Goal: Information Seeking & Learning: Learn about a topic

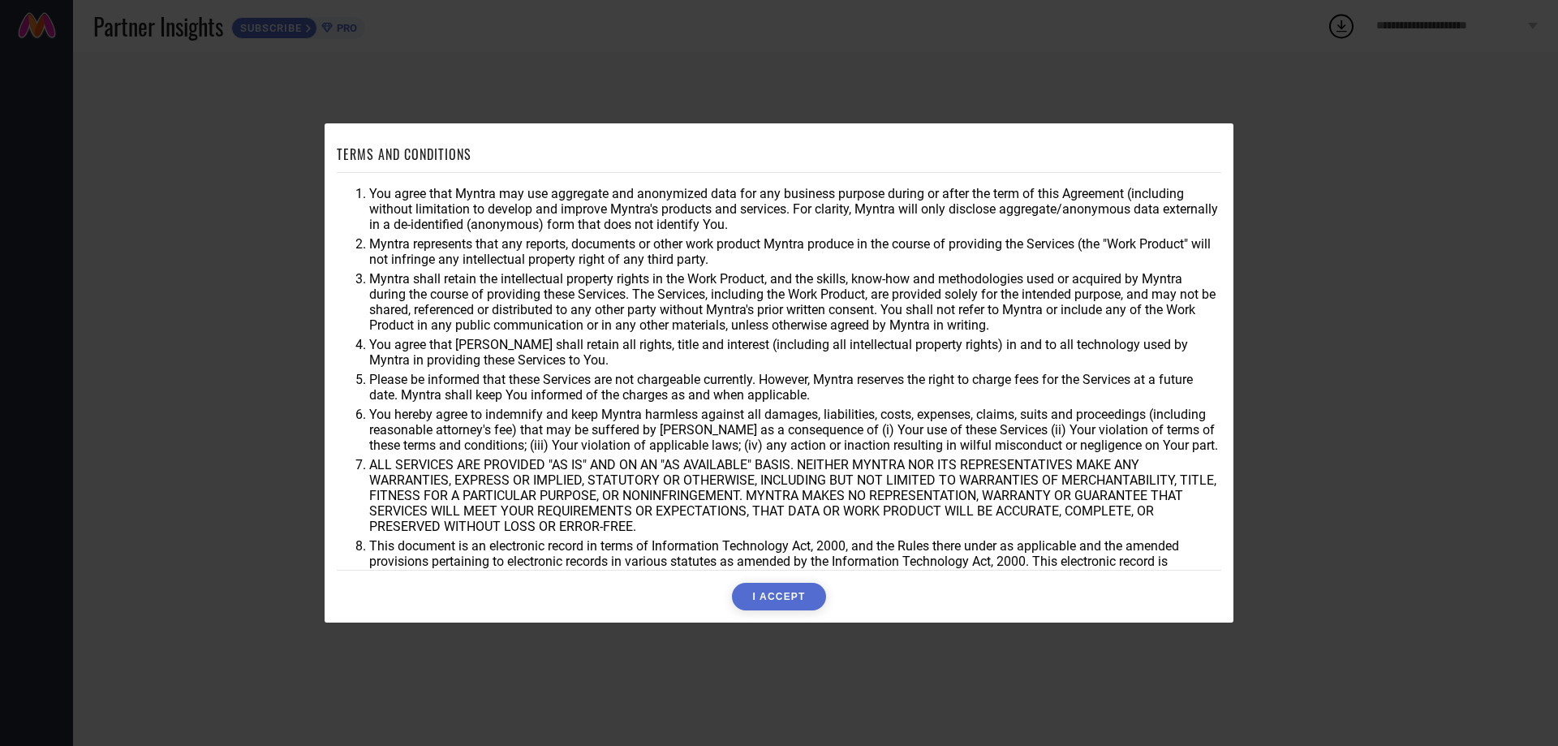
scroll to position [43, 0]
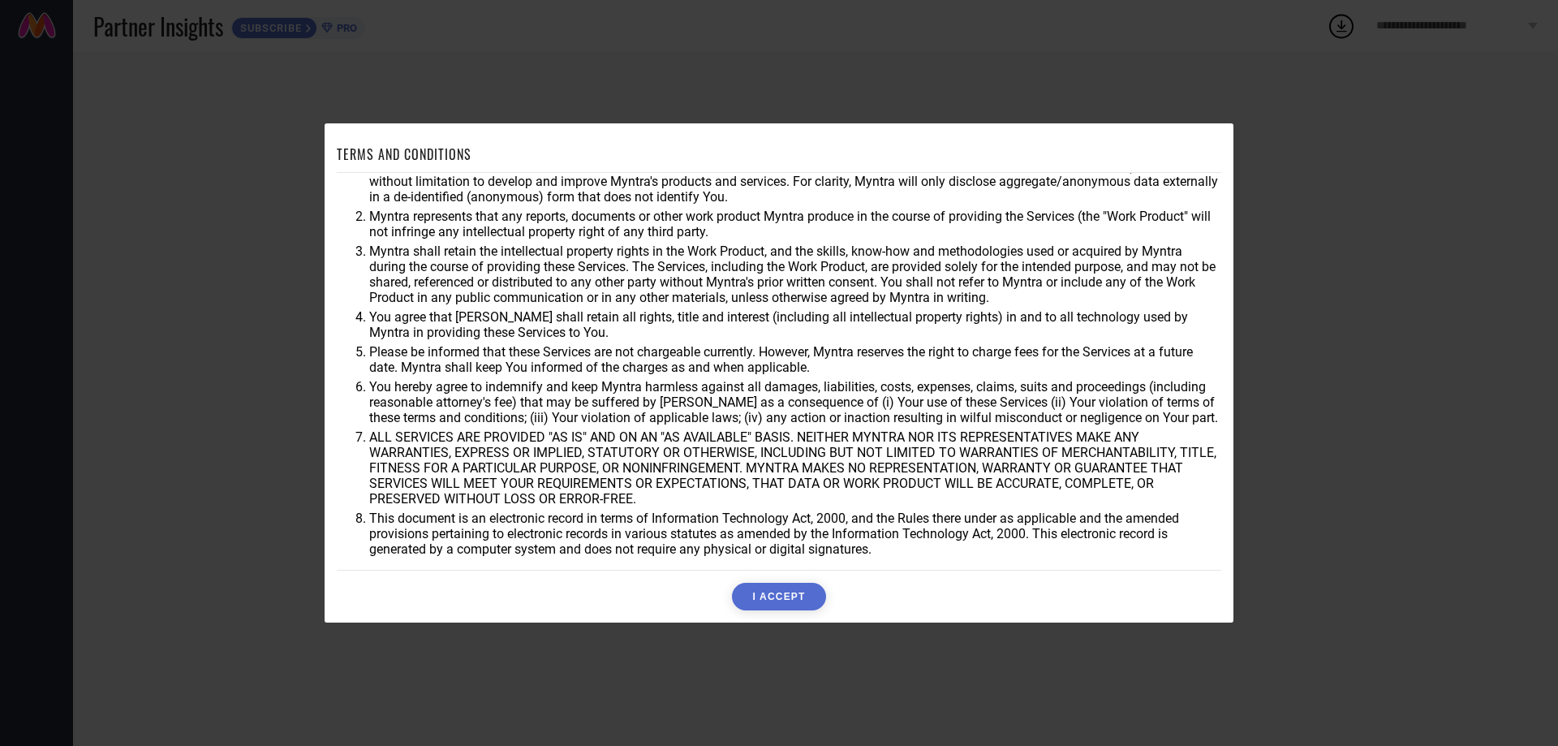
click at [799, 602] on button "I ACCEPT" at bounding box center [778, 597] width 93 height 28
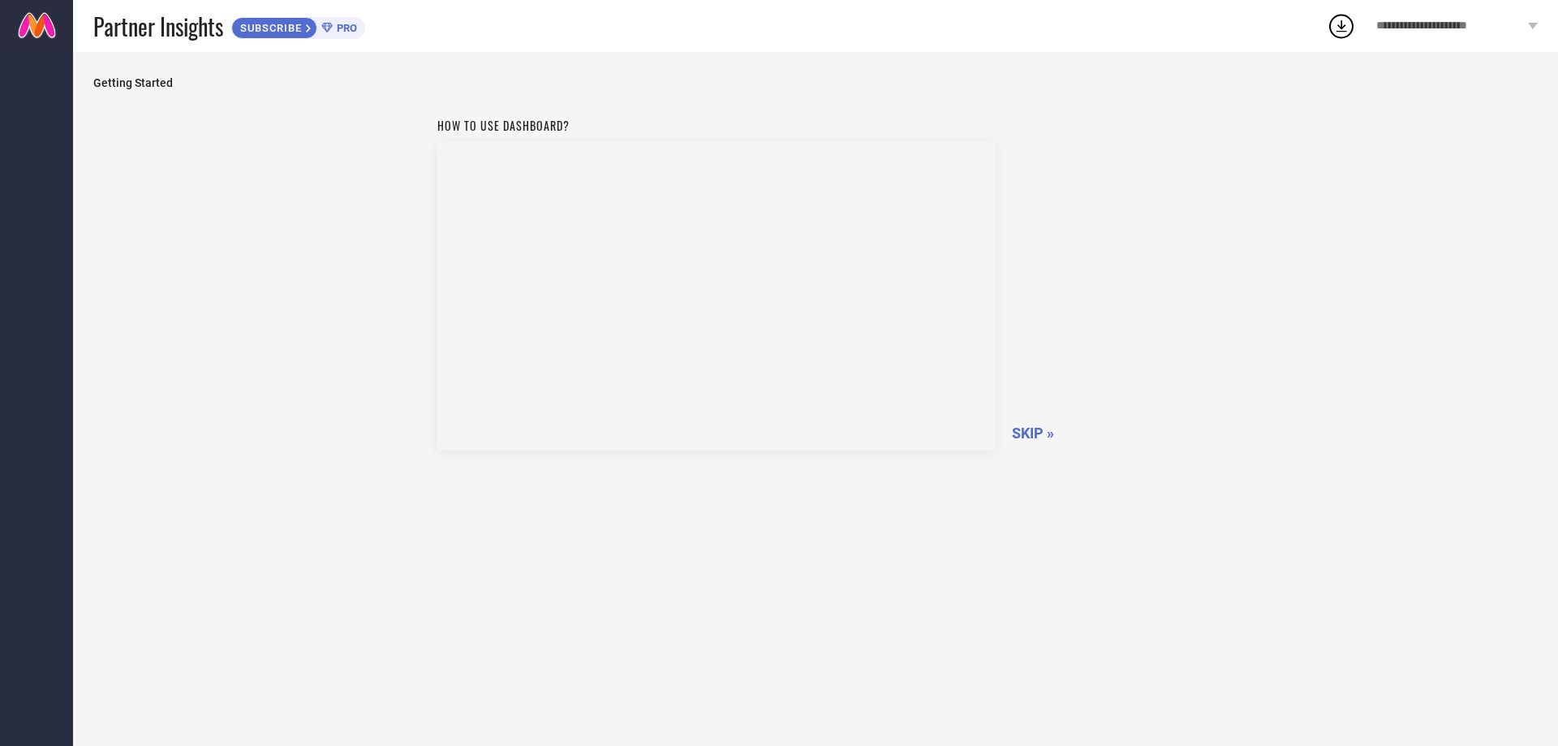
click at [1050, 438] on span "SKIP »" at bounding box center [1033, 432] width 42 height 17
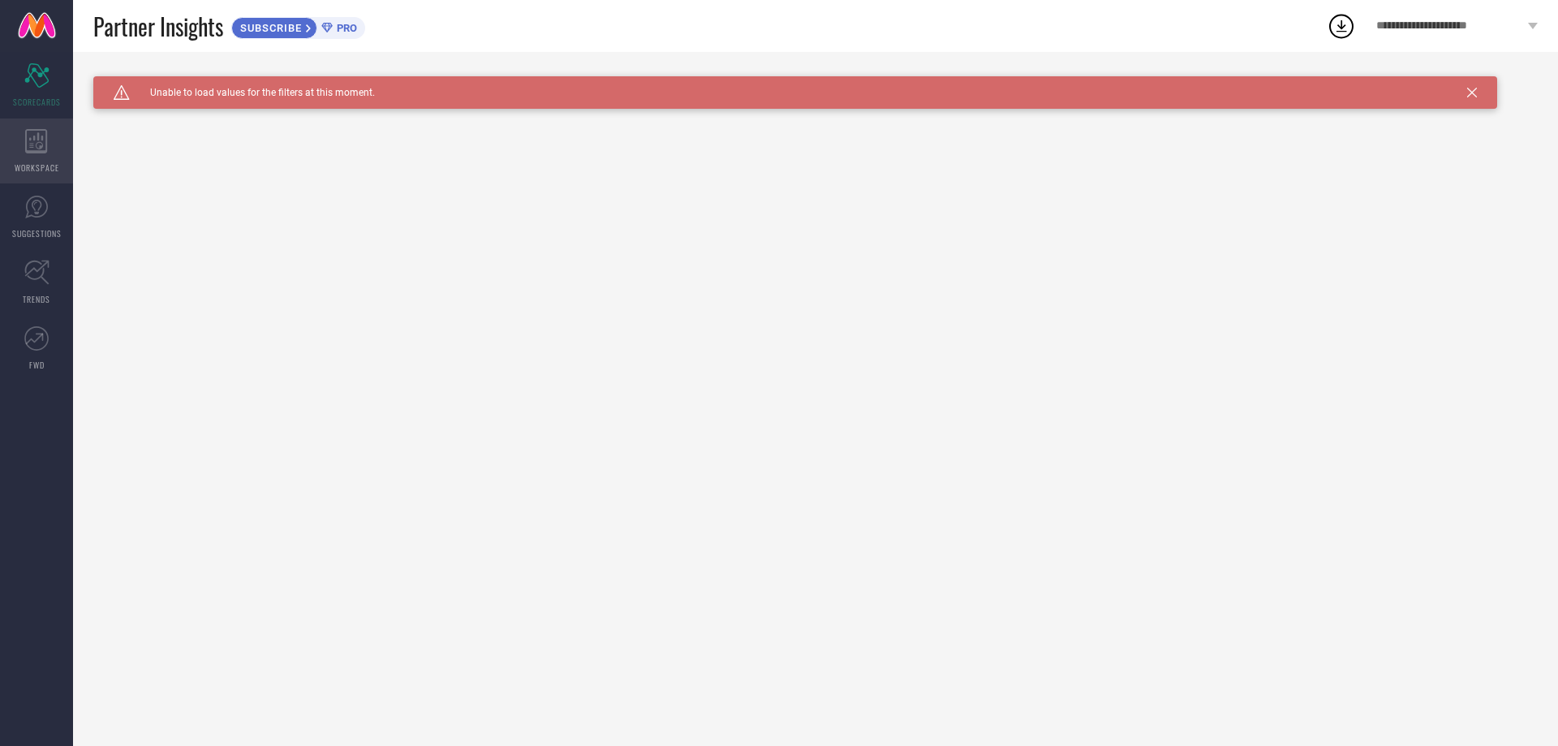
click at [31, 149] on icon at bounding box center [36, 141] width 23 height 24
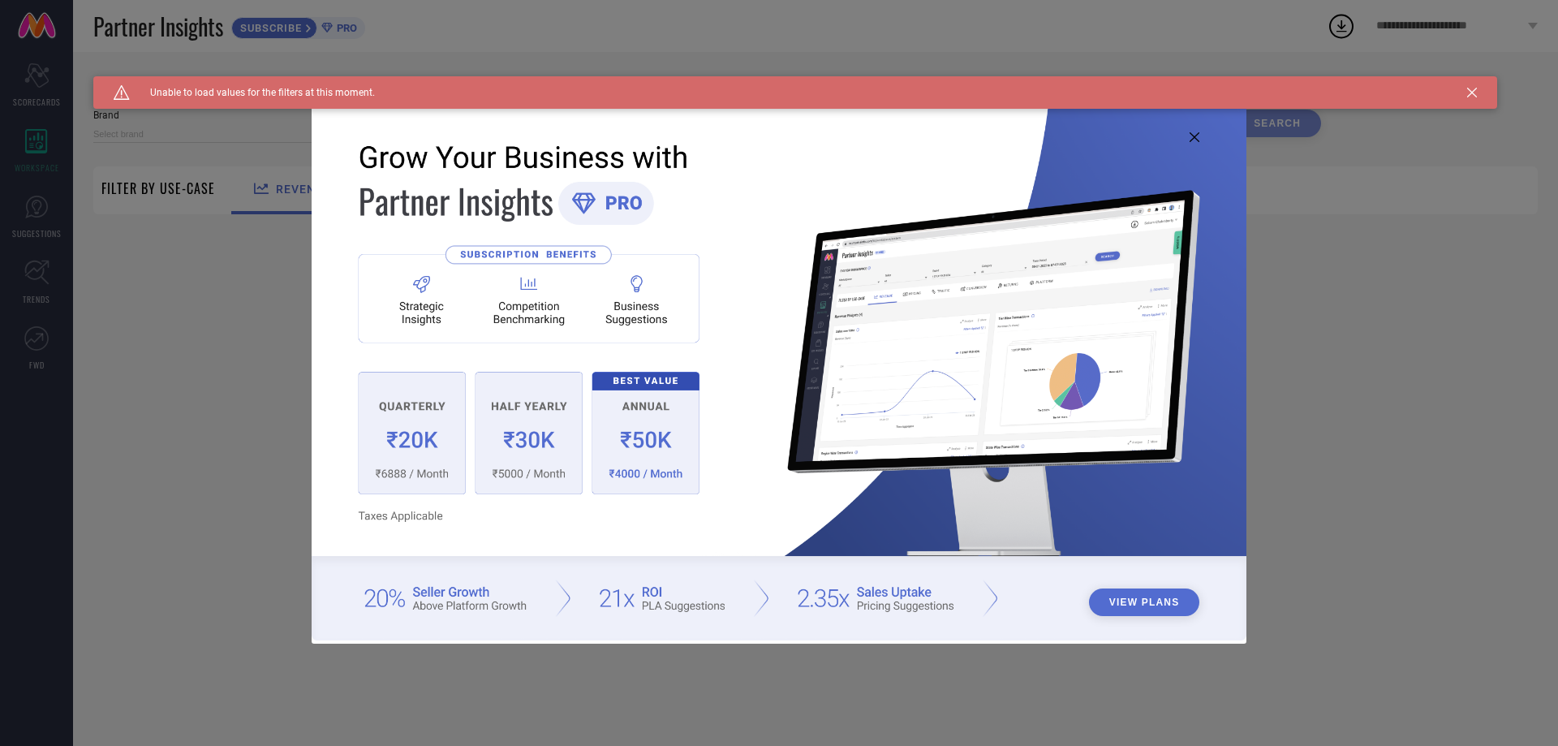
type input "1 STOP FASHION"
type input "All"
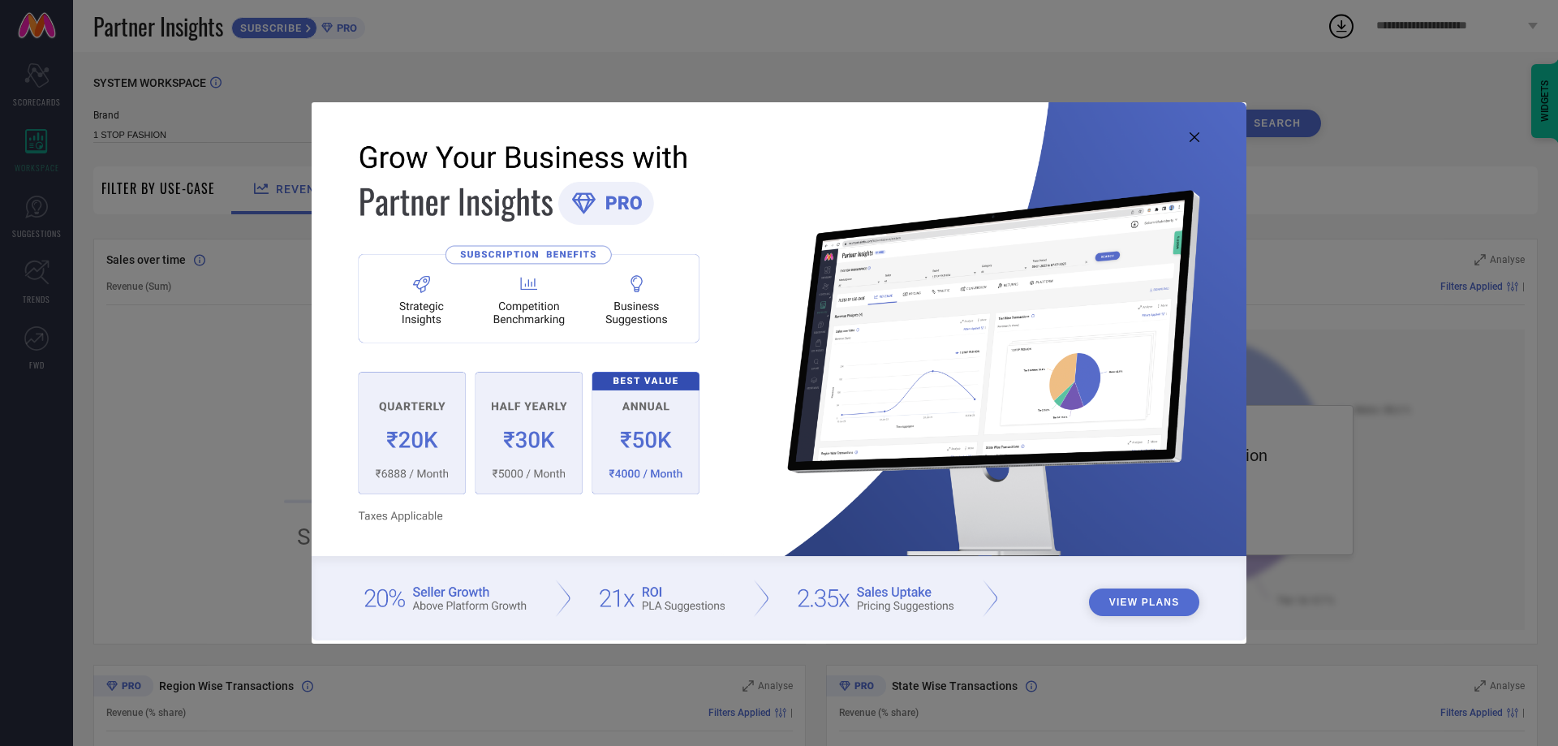
click at [1193, 132] on icon at bounding box center [1195, 137] width 10 height 10
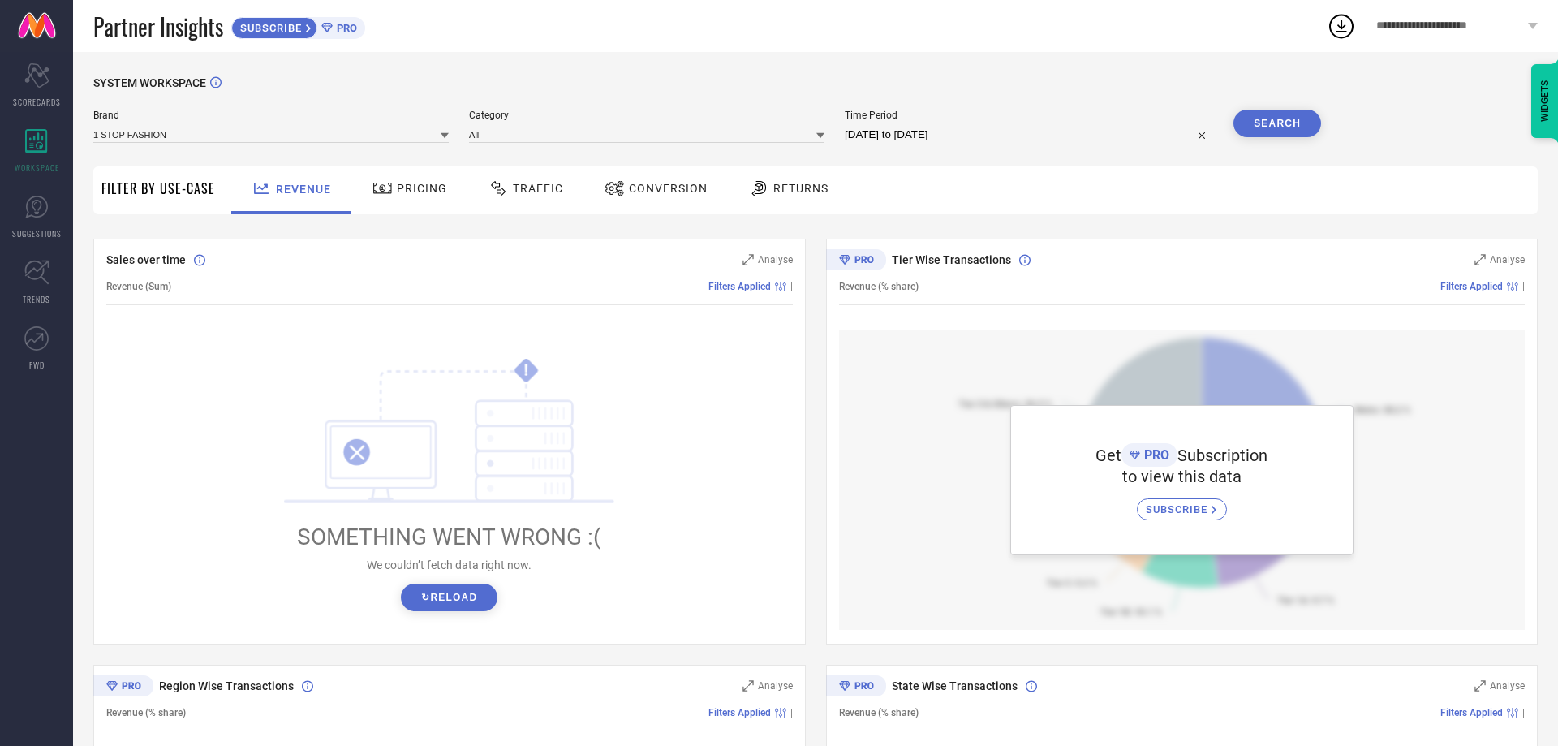
click at [448, 601] on button "↻ Reload" at bounding box center [449, 598] width 97 height 28
click at [532, 177] on div "Traffic" at bounding box center [526, 188] width 83 height 28
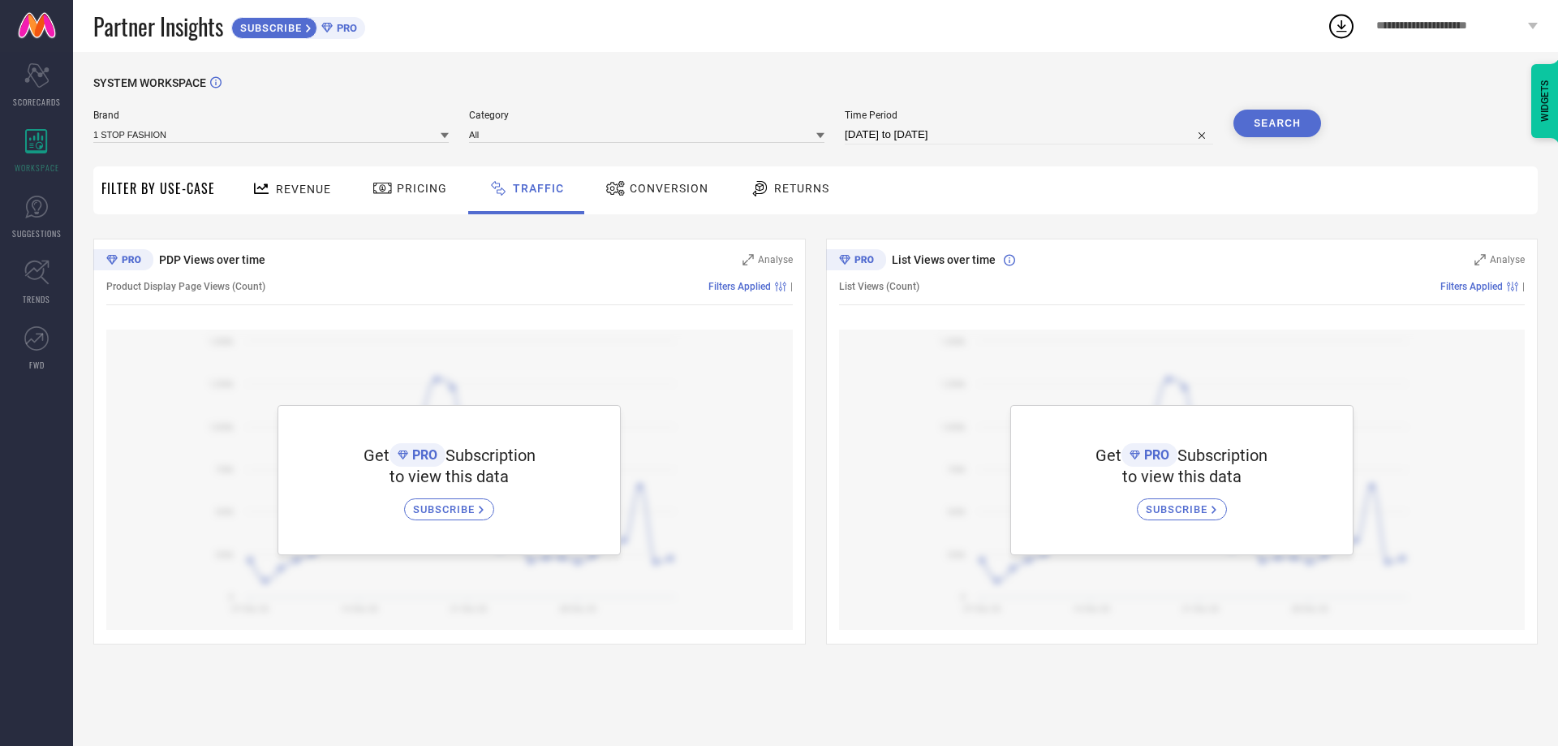
click at [390, 105] on div "SYSTEM WORKSPACE" at bounding box center [815, 92] width 1445 height 33
click at [403, 179] on div "Pricing" at bounding box center [409, 188] width 83 height 28
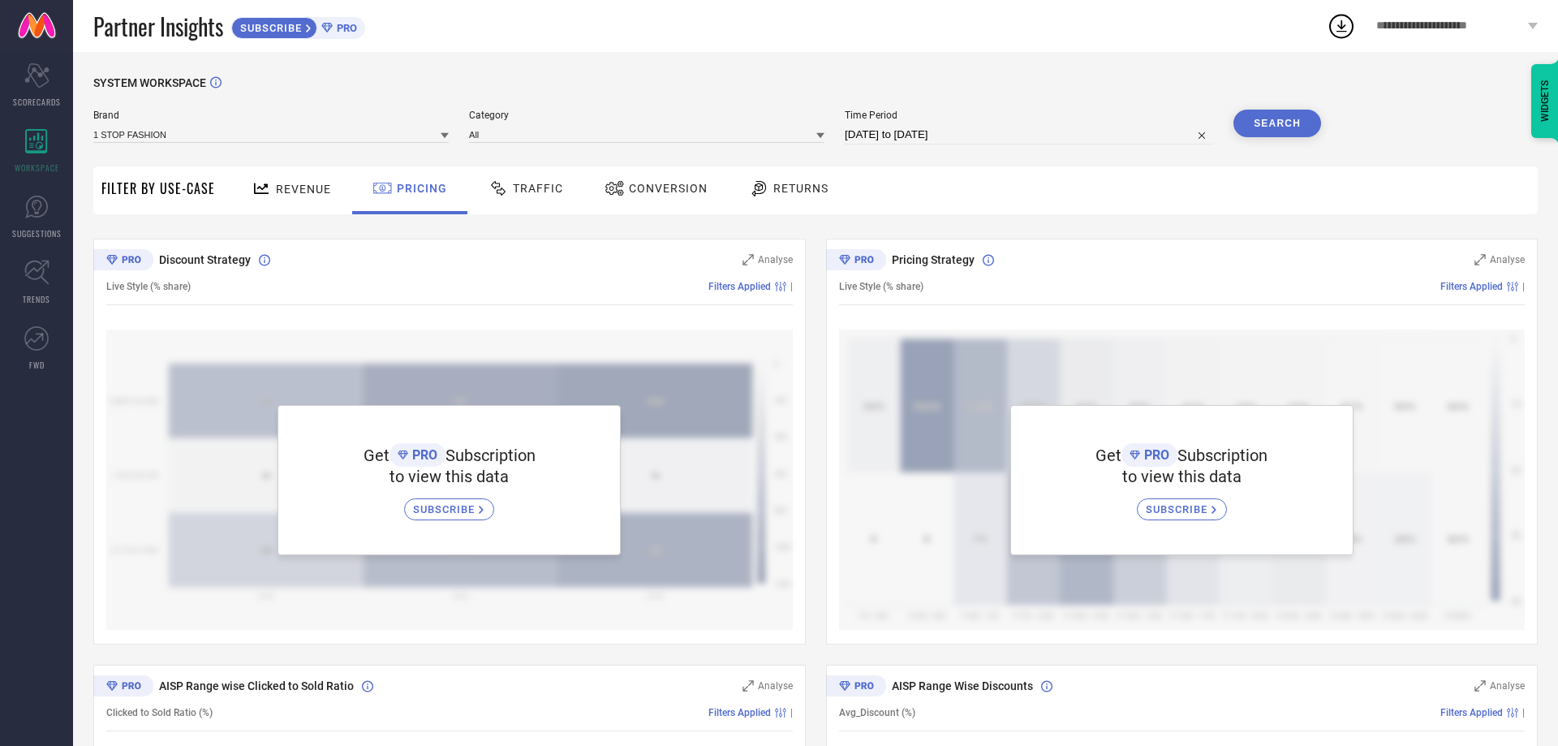
click at [653, 192] on span "Conversion" at bounding box center [668, 188] width 79 height 13
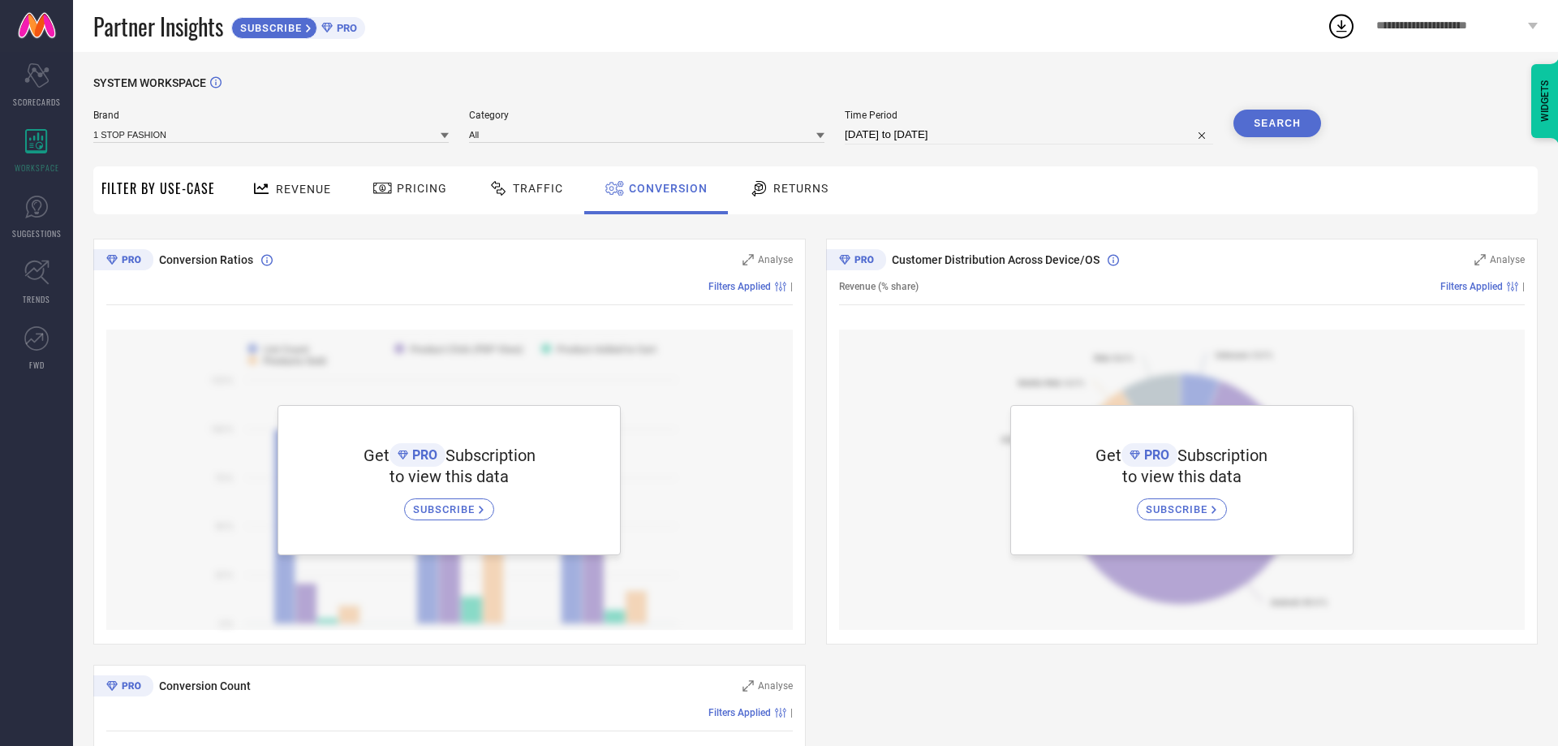
click at [942, 678] on div "Conversion Ratios Analyse Filters Applied | Get PRO Subscription to view this d…" at bounding box center [815, 655] width 1445 height 832
click at [780, 200] on div "Returns" at bounding box center [789, 188] width 88 height 28
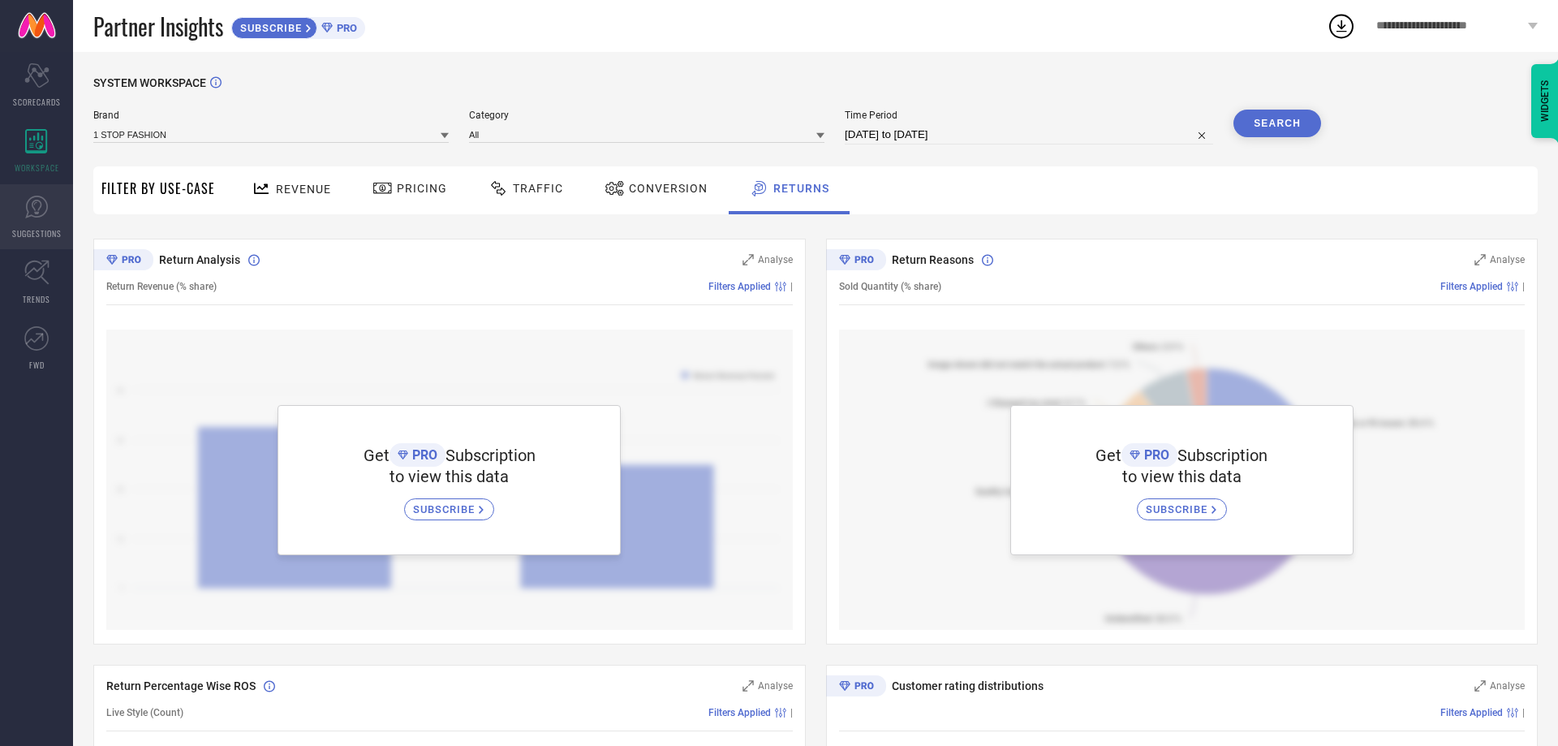
click at [23, 213] on link "SUGGESTIONS" at bounding box center [36, 216] width 73 height 65
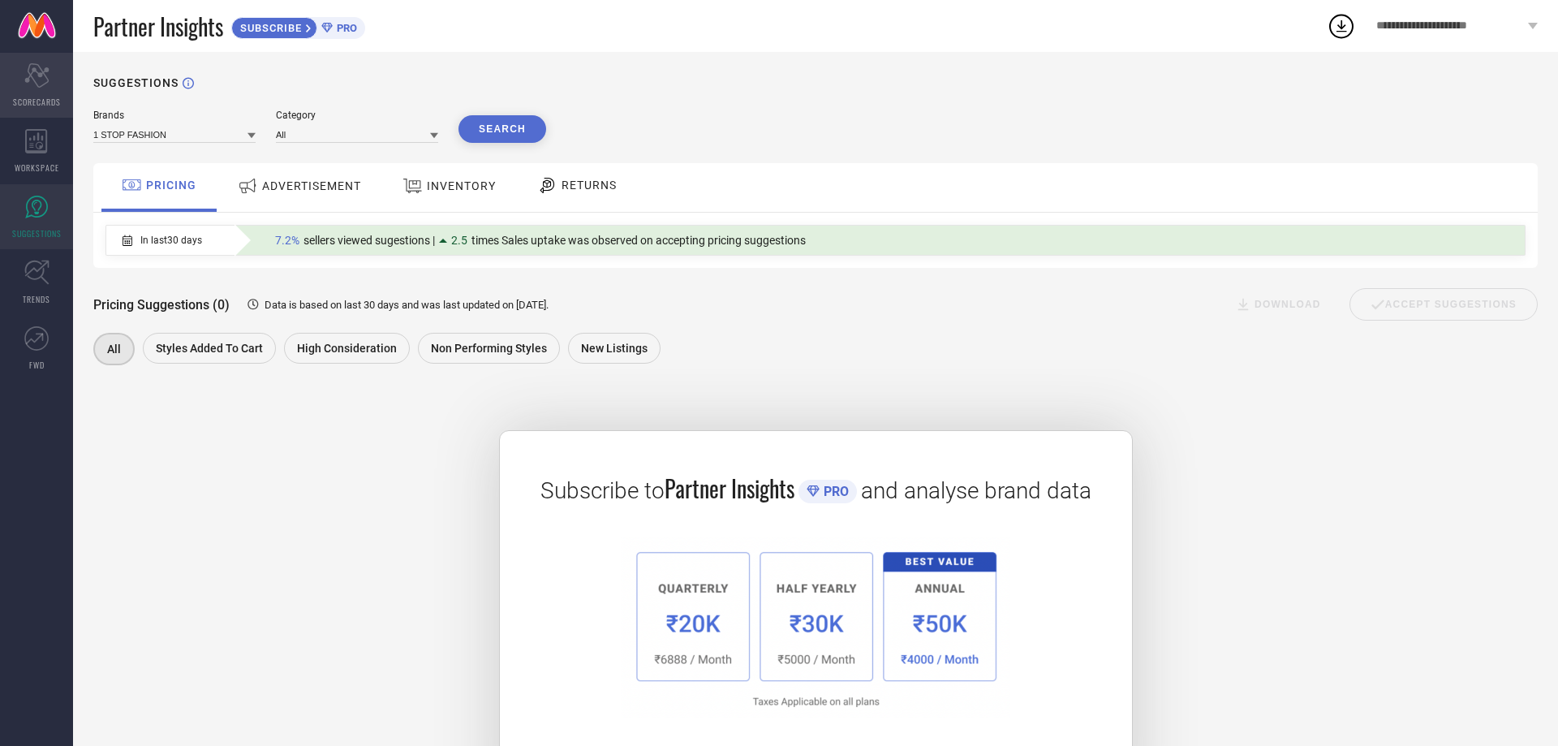
click at [32, 80] on icon "Scorecard" at bounding box center [36, 75] width 25 height 24
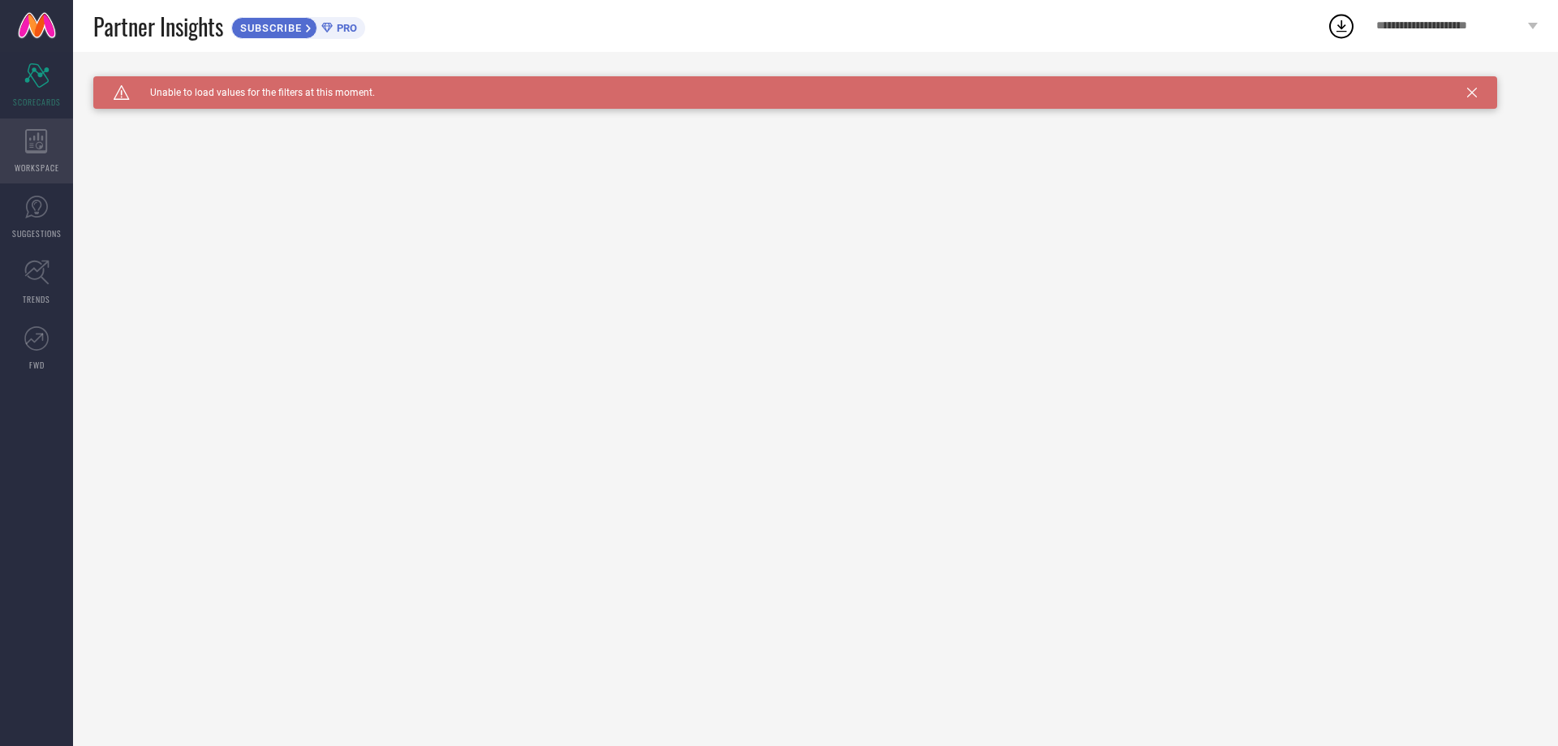
click at [40, 145] on icon at bounding box center [36, 141] width 22 height 24
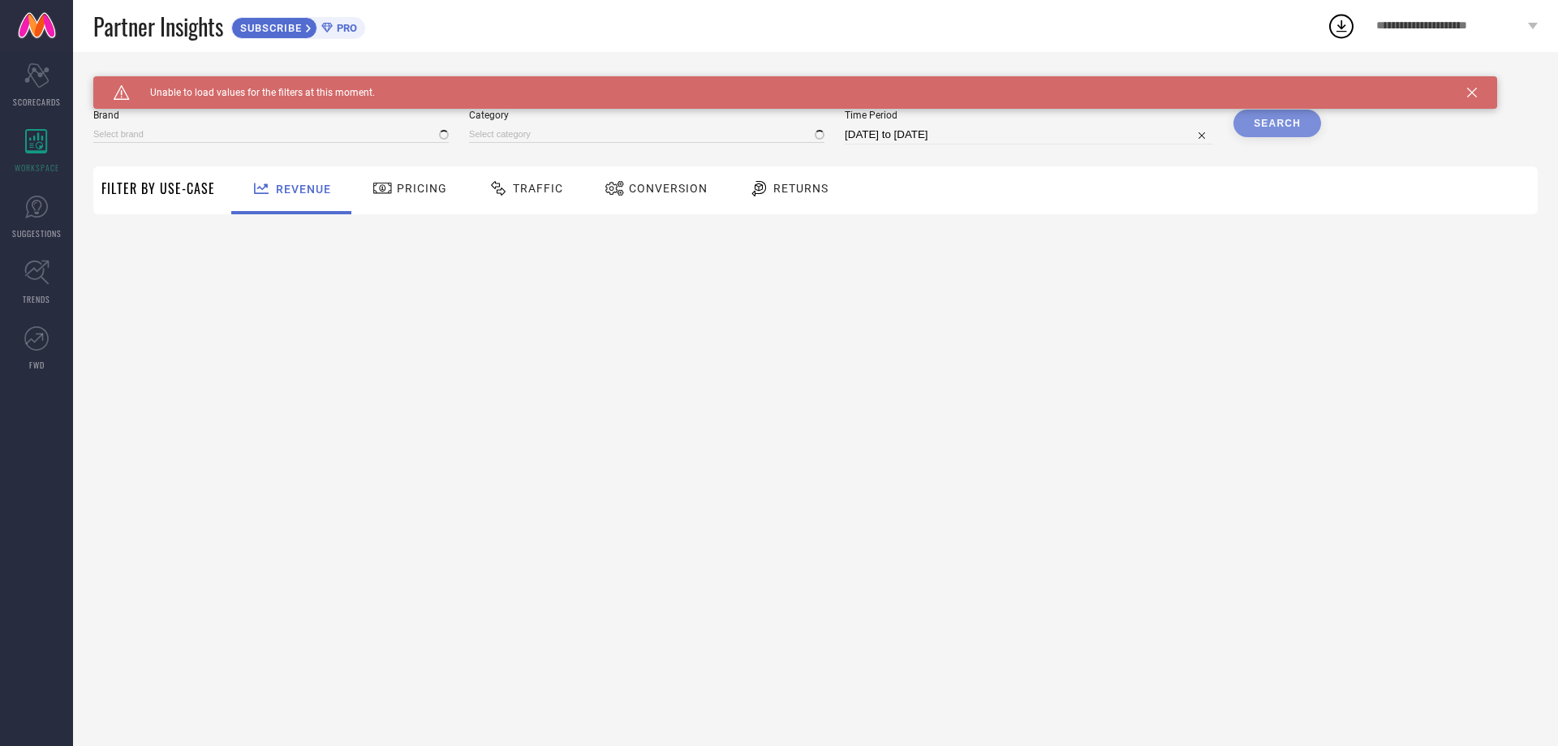
type input "1 STOP FASHION"
type input "All"
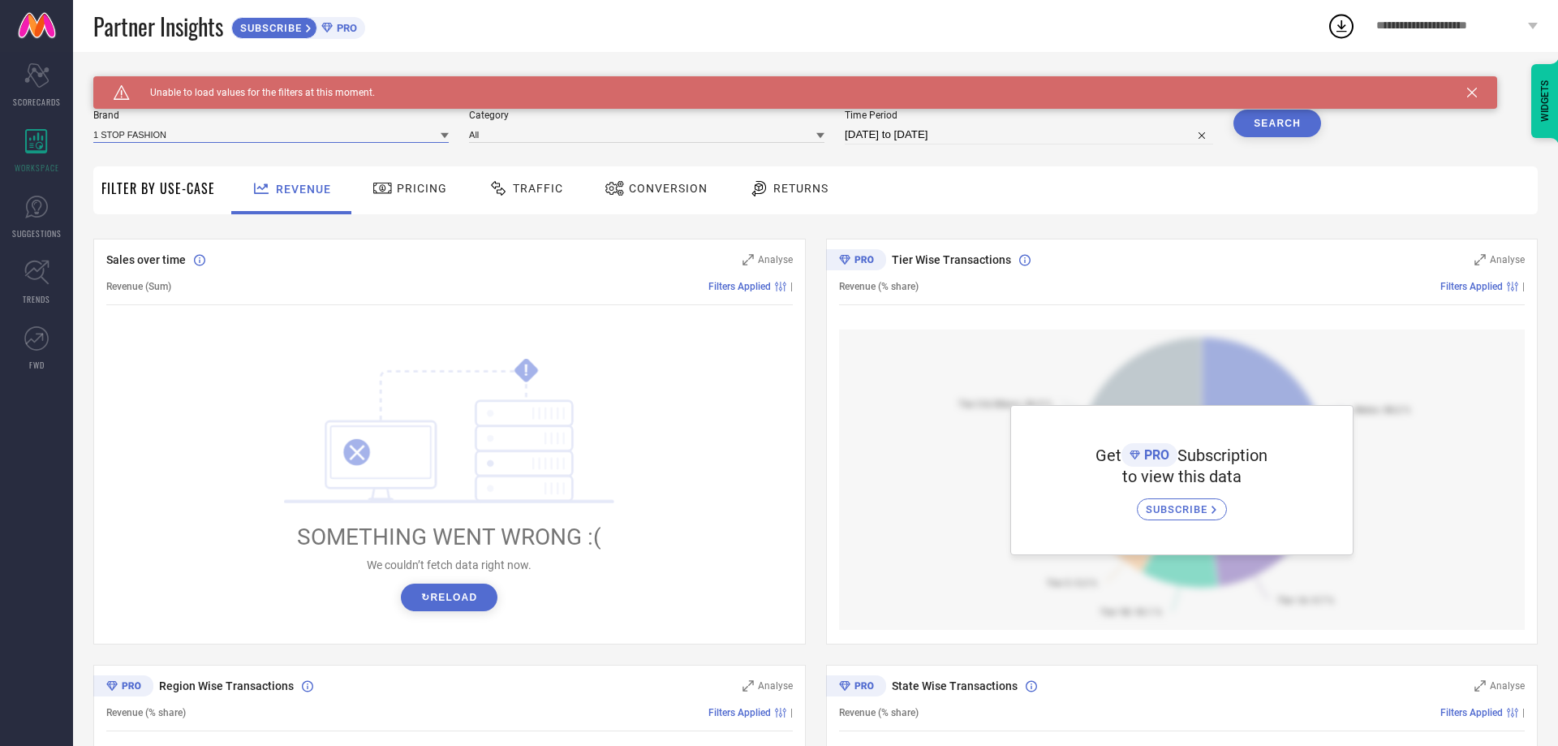
click at [221, 139] on input at bounding box center [270, 134] width 355 height 17
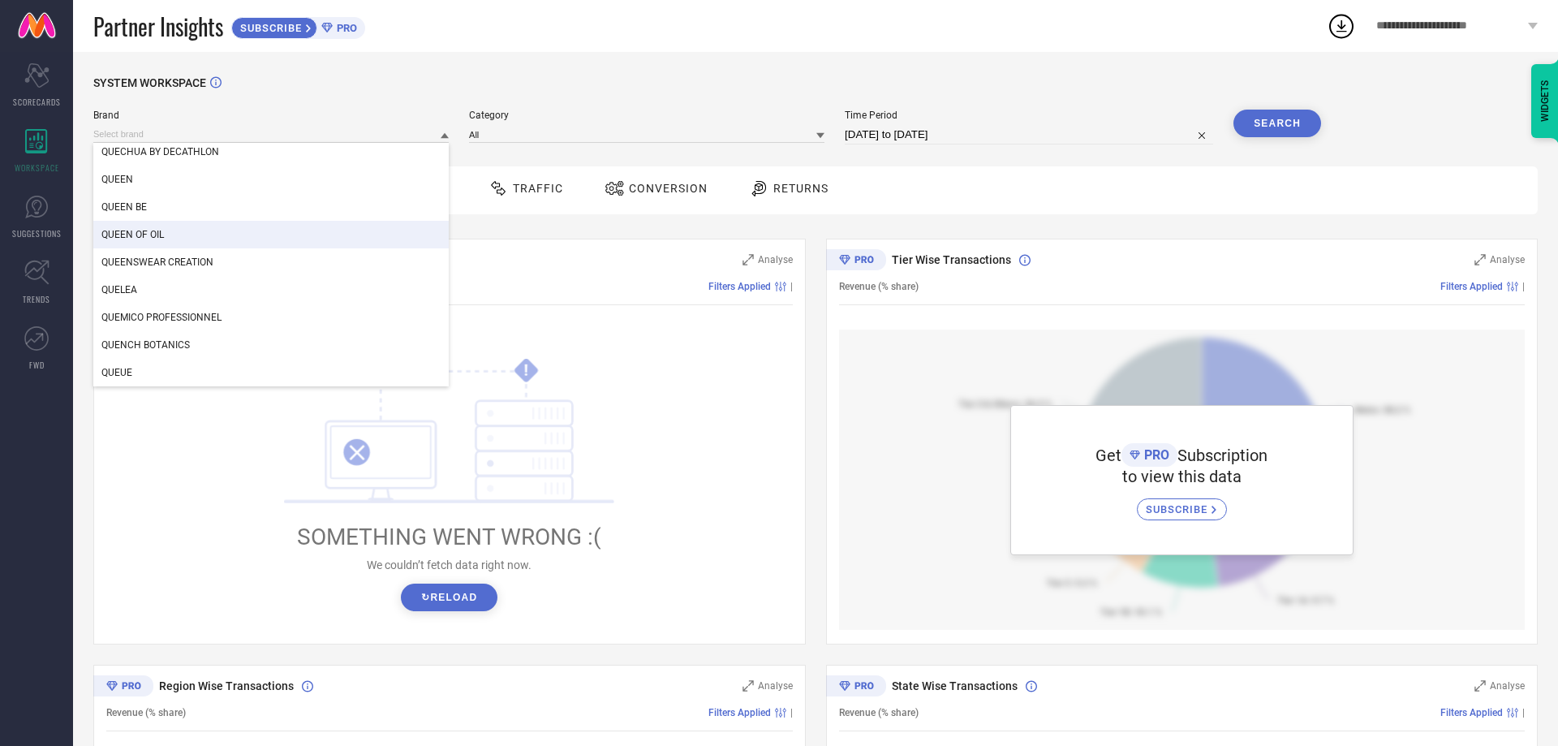
scroll to position [190511, 0]
click at [199, 254] on div "QUEEN" at bounding box center [270, 261] width 355 height 28
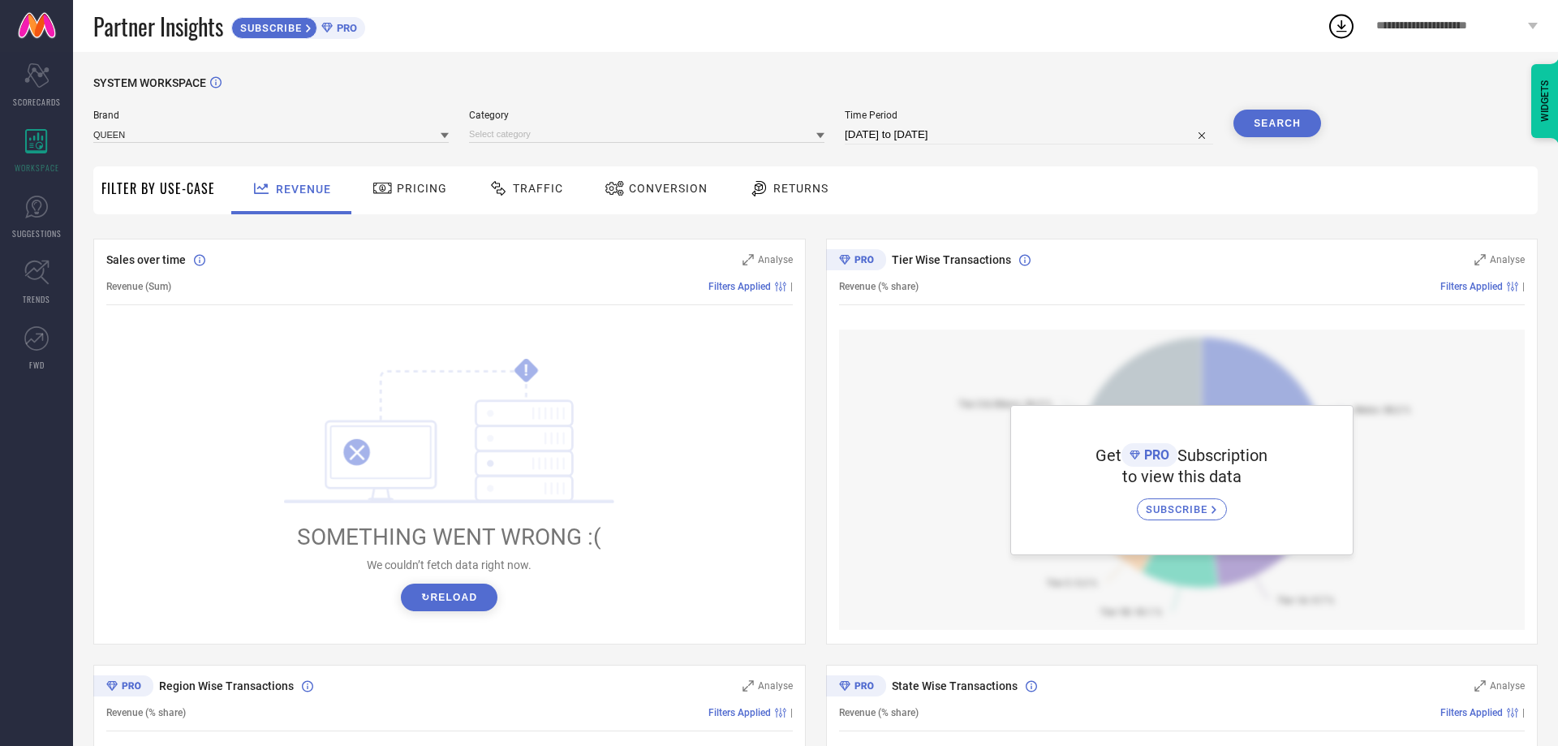
click at [1260, 117] on button "Search" at bounding box center [1278, 124] width 88 height 28
click at [762, 256] on span "Analyse" at bounding box center [775, 259] width 35 height 11
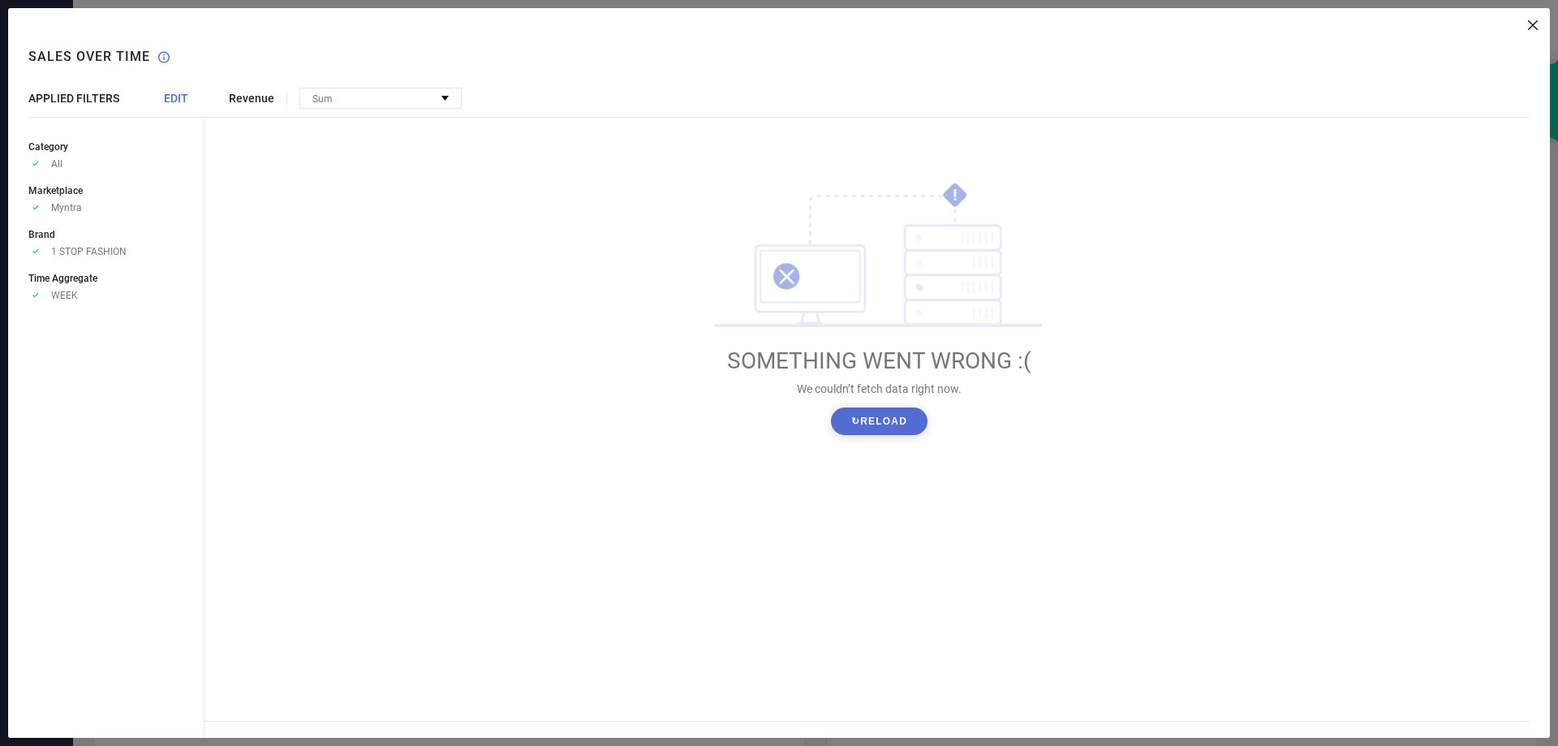
click at [860, 424] on button "↻ Reload" at bounding box center [879, 421] width 97 height 28
click at [861, 424] on button "↻ Reload" at bounding box center [879, 421] width 97 height 28
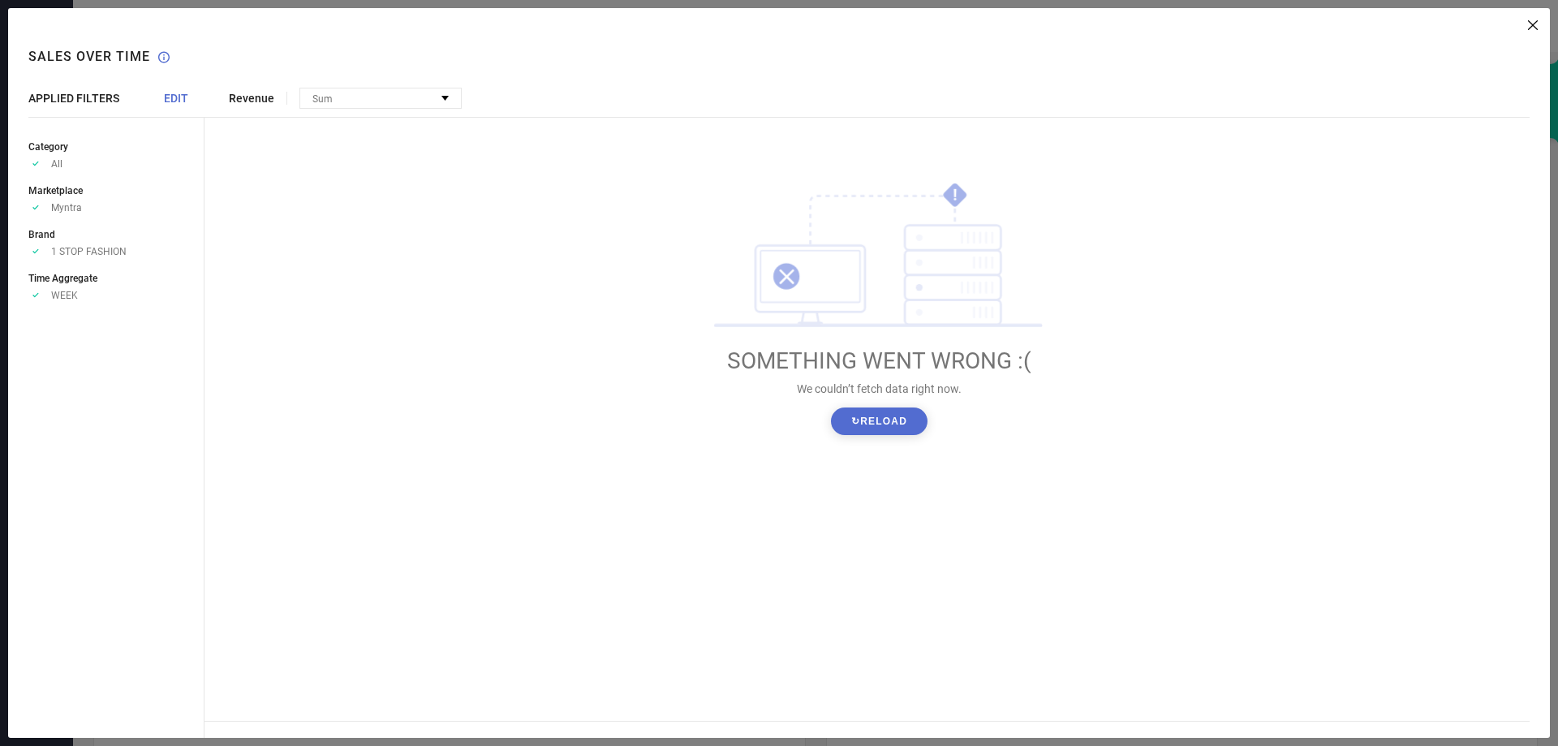
click at [861, 424] on button "↻ Reload" at bounding box center [879, 421] width 97 height 28
